Goal: Check status

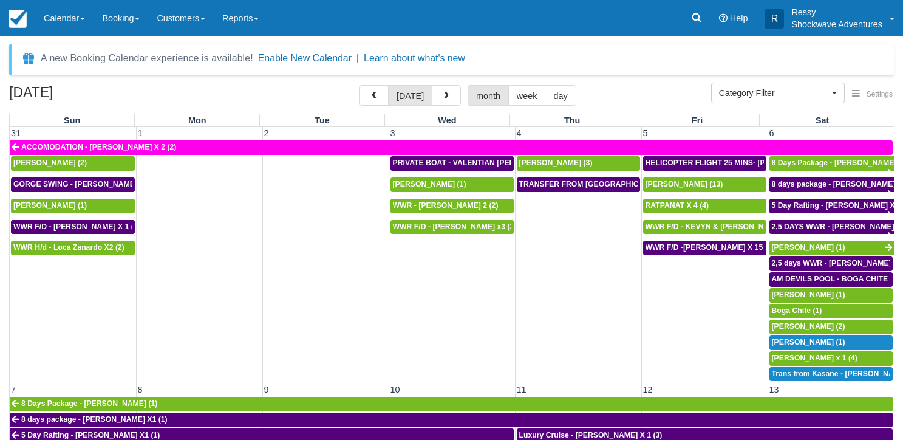
select select
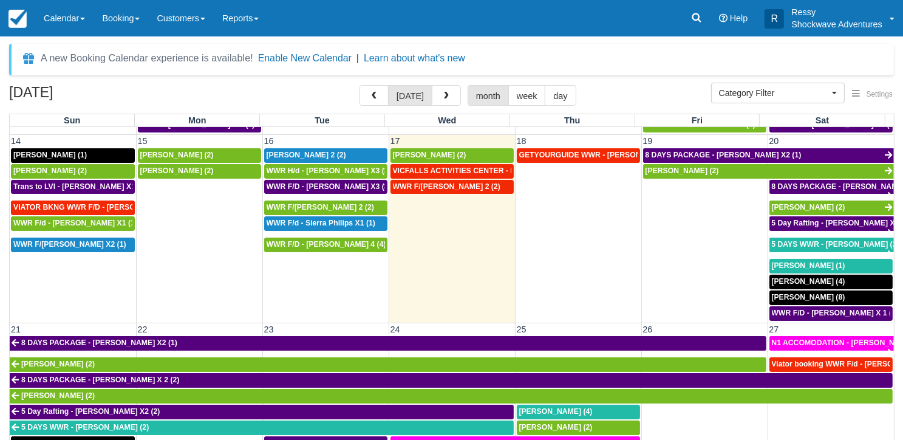
scroll to position [304, 0]
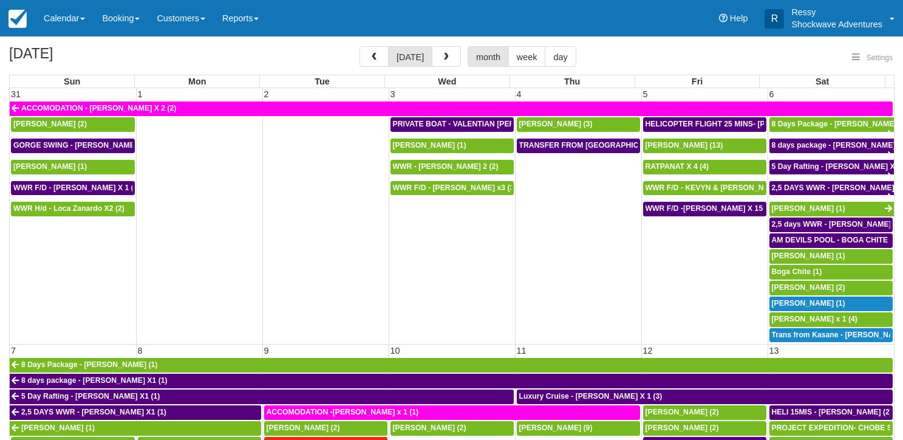
select select
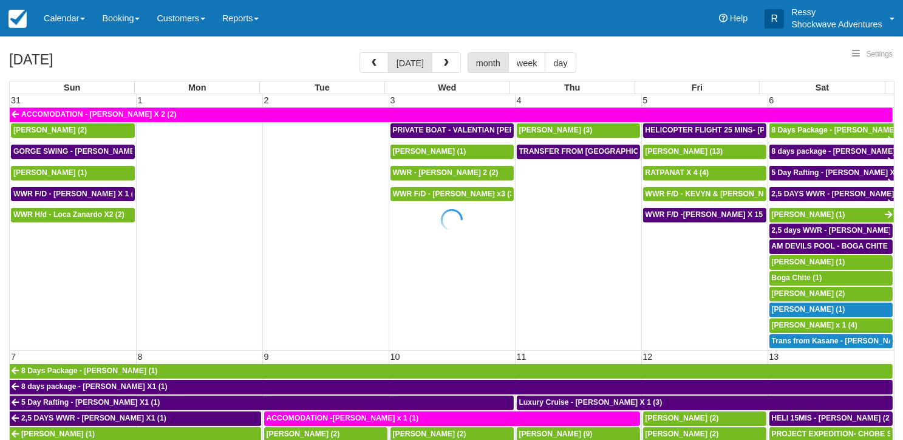
select select
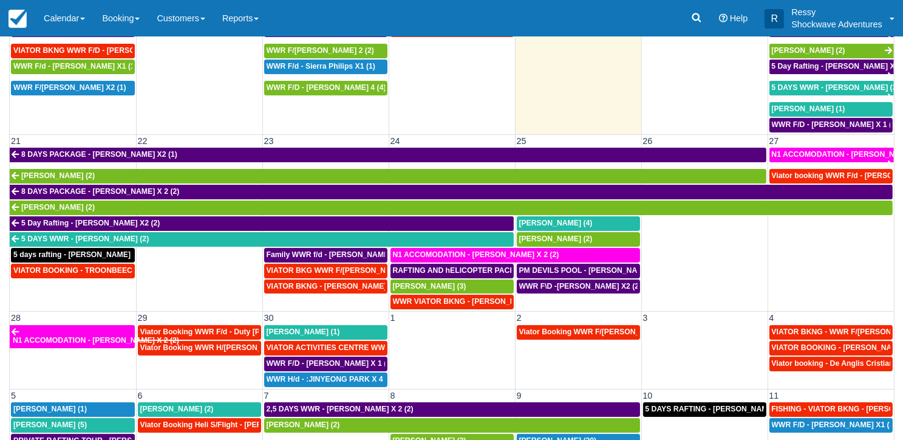
scroll to position [108, 0]
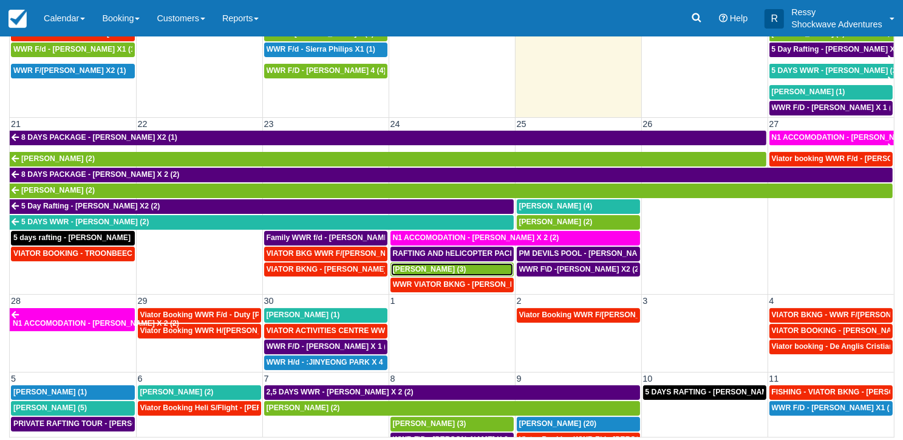
click at [448, 265] on span "[PERSON_NAME] (3)" at bounding box center [429, 269] width 73 height 9
